Goal: Task Accomplishment & Management: Manage account settings

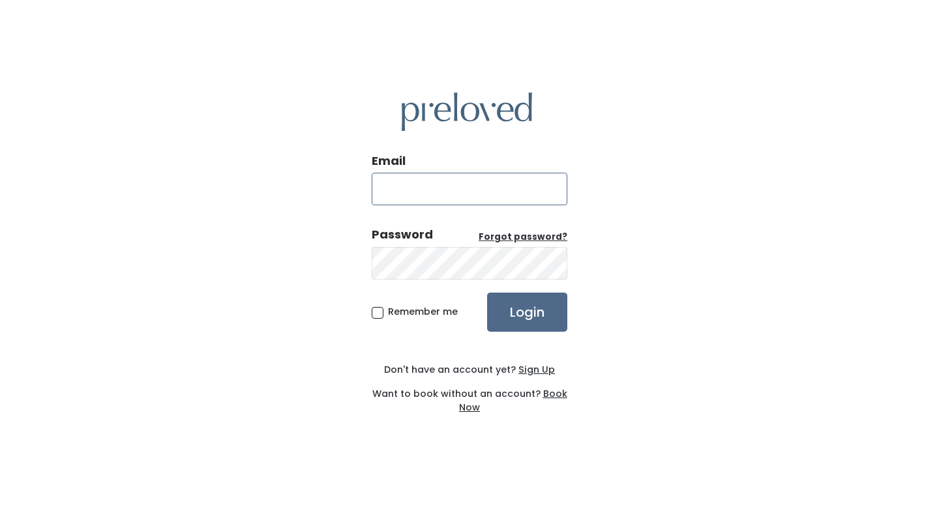
type input "[EMAIL_ADDRESS][PERSON_NAME][DOMAIN_NAME]"
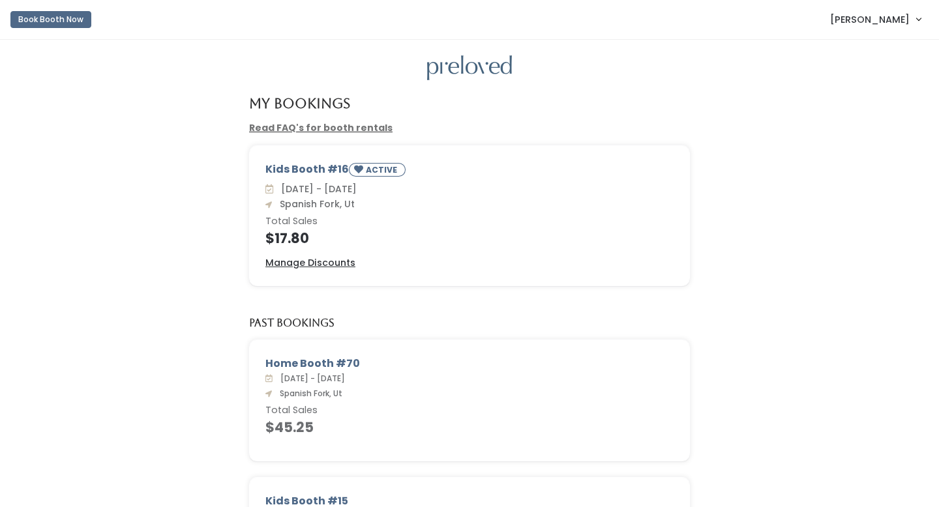
click at [895, 23] on span "Aubriana Larsen" at bounding box center [870, 19] width 80 height 14
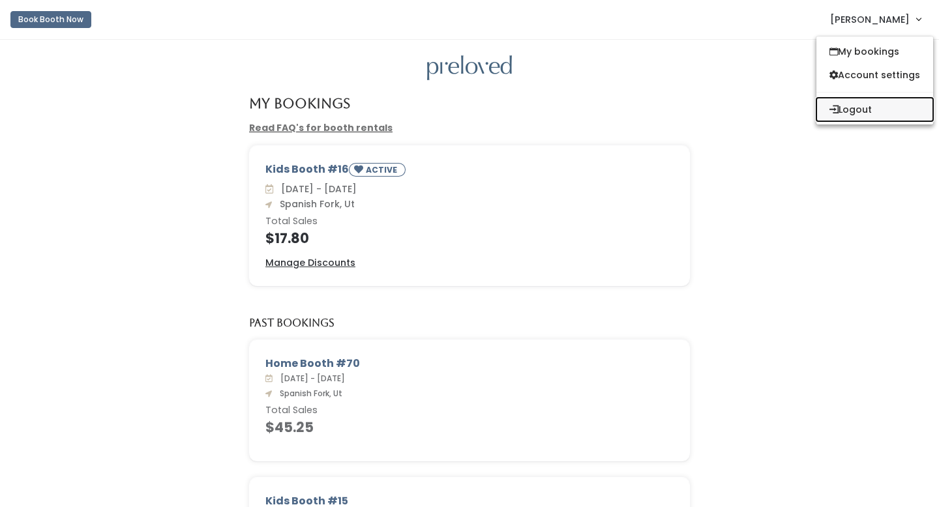
click at [854, 108] on button "Logout" at bounding box center [874, 109] width 117 height 23
